Goal: Task Accomplishment & Management: Use online tool/utility

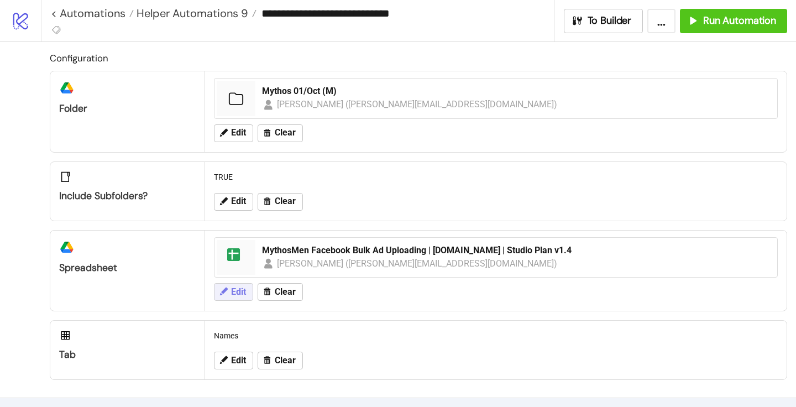
click at [242, 295] on span "Edit" at bounding box center [238, 292] width 15 height 10
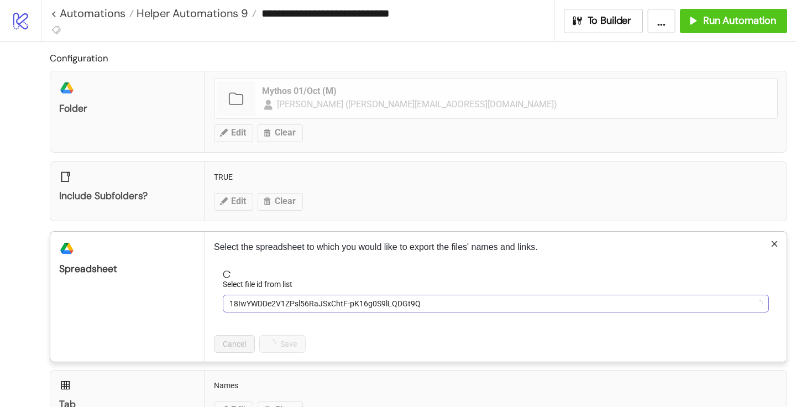
click at [262, 296] on span "18IwYWDDe2V1ZPsl56RaJSxChtF-pK16g0S9lLQDGt9Q" at bounding box center [495, 303] width 533 height 17
click at [262, 295] on span "MythosMen Facebook Bulk Ad Uploading | [DOMAIN_NAME] | Studio Plan v1.4" at bounding box center [495, 303] width 533 height 17
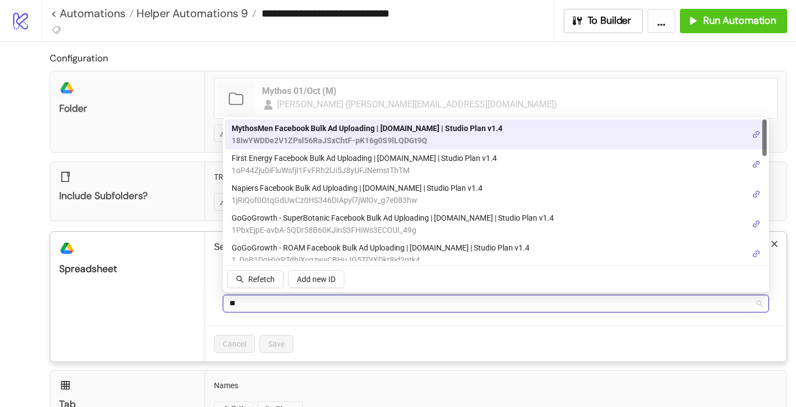
type input "*"
type input "**"
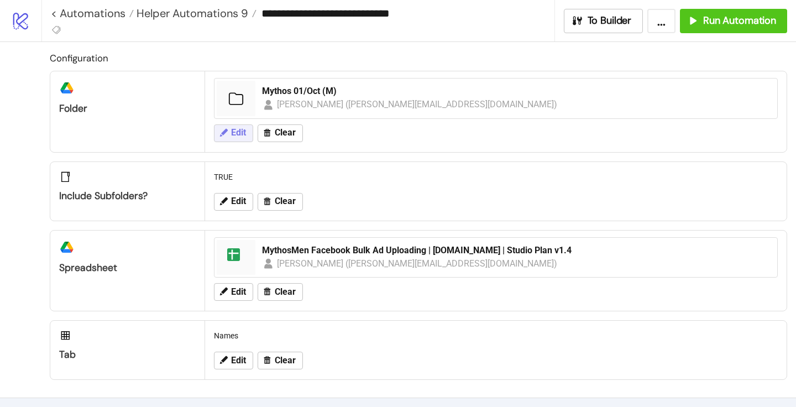
click at [232, 131] on span "Edit" at bounding box center [238, 133] width 15 height 10
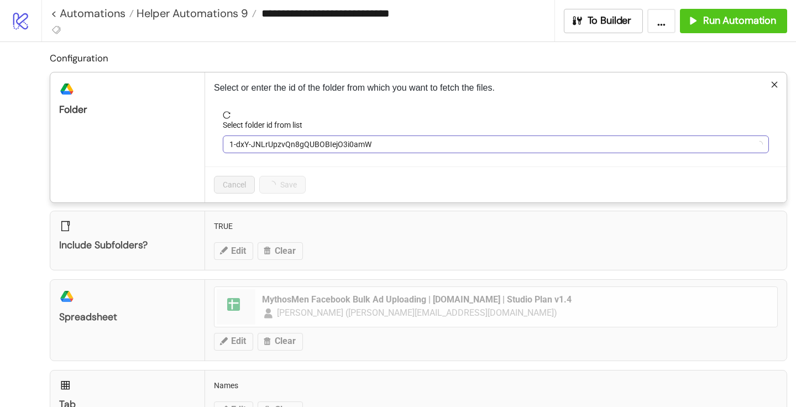
click at [253, 150] on span "1-dxY-JNLrUpzvQn8gQUBOBIejO3i0amW" at bounding box center [495, 144] width 533 height 17
click at [253, 150] on span "Mythos 01/Oct (M)" at bounding box center [495, 144] width 533 height 17
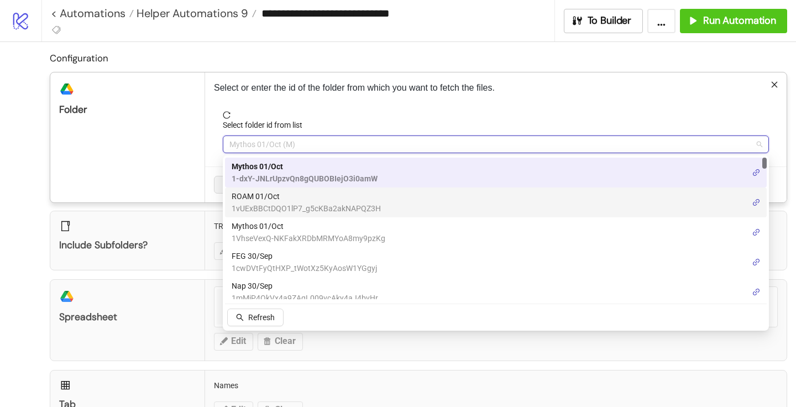
click at [266, 200] on span "ROAM 01/Oct" at bounding box center [306, 196] width 149 height 12
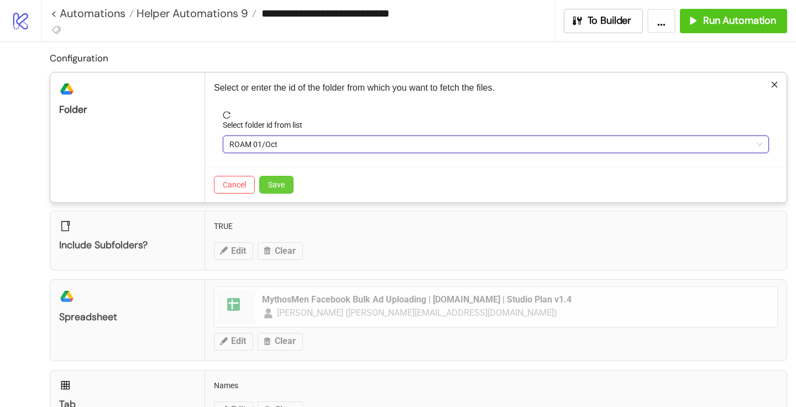
click at [283, 185] on span "Save" at bounding box center [276, 184] width 17 height 9
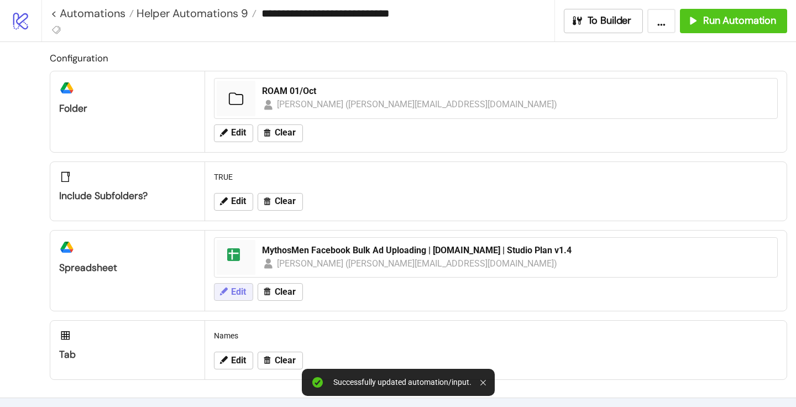
click at [239, 287] on span "Edit" at bounding box center [238, 292] width 15 height 10
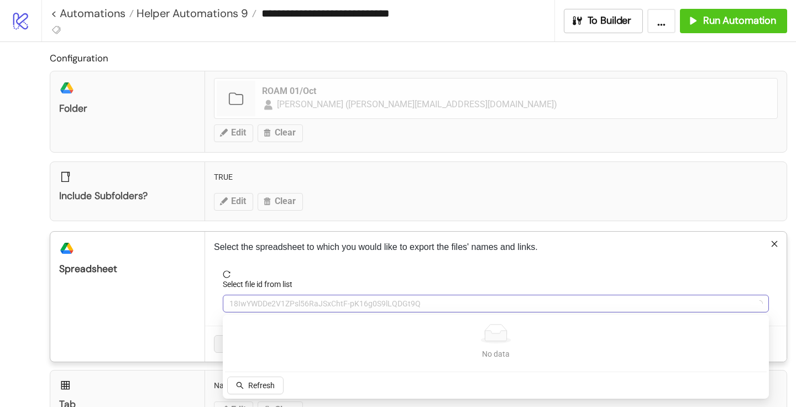
click at [246, 302] on span "18IwYWDDe2V1ZPsl56RaJSxChtF-pK16g0S9lLQDGt9Q" at bounding box center [495, 303] width 533 height 17
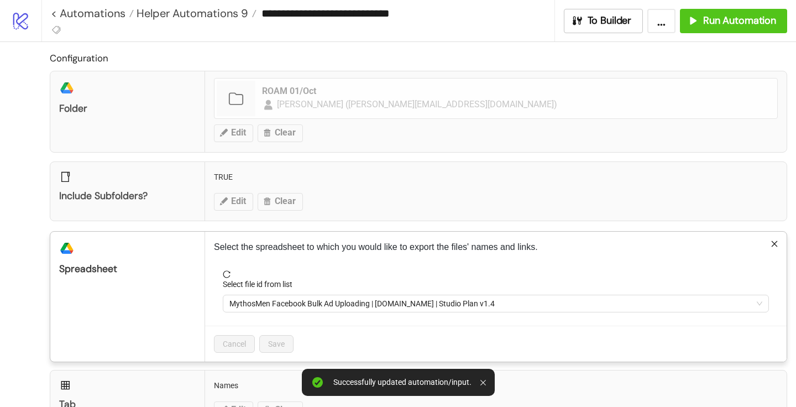
click at [246, 302] on span "MythosMen Facebook Bulk Ad Uploading | [DOMAIN_NAME] | Studio Plan v1.4" at bounding box center [495, 303] width 533 height 17
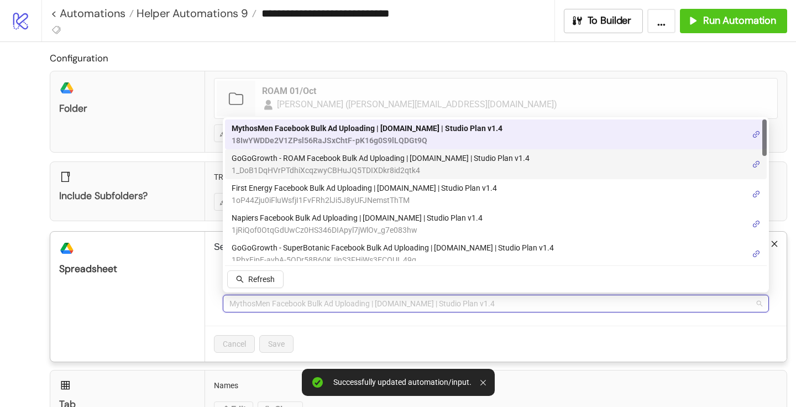
click at [295, 159] on span "GoGoGrowth - ROAM Facebook Bulk Ad Uploading | [DOMAIN_NAME] | Studio Plan v1.4" at bounding box center [381, 158] width 298 height 12
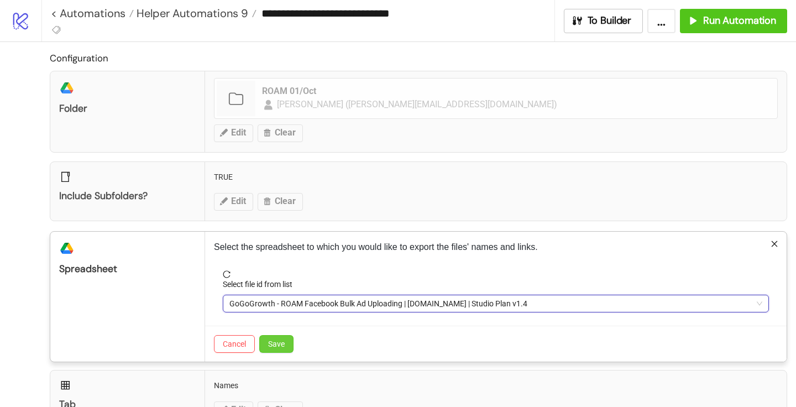
click at [282, 343] on span "Save" at bounding box center [276, 343] width 17 height 9
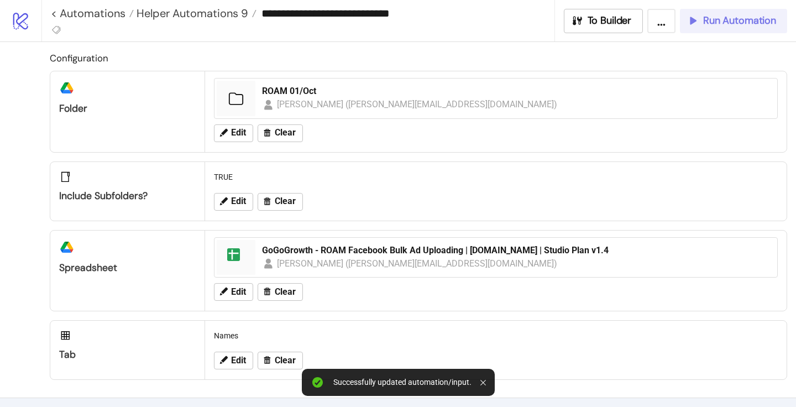
click at [709, 20] on span "Run Automation" at bounding box center [739, 20] width 73 height 13
